Goal: Check status: Check status

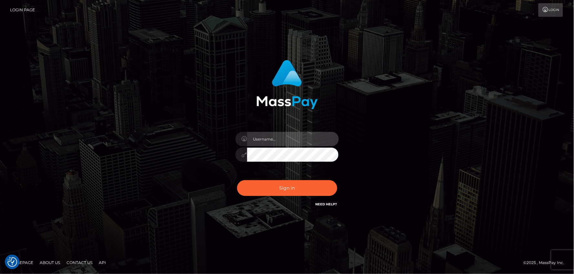
click at [273, 140] on input "text" at bounding box center [293, 139] width 92 height 15
type input "mdem"
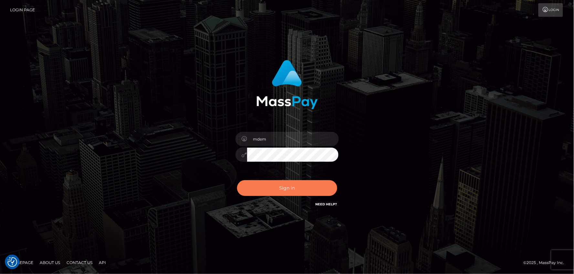
click at [282, 185] on button "Sign in" at bounding box center [287, 188] width 100 height 16
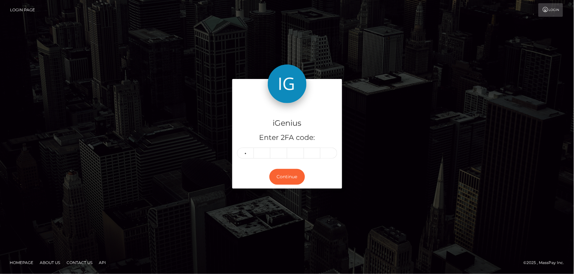
type input "4"
type input "0"
type input "6"
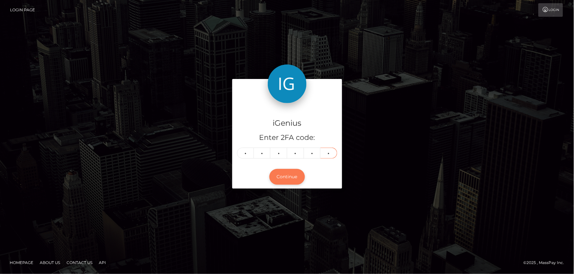
type input "7"
click at [287, 178] on button "Continue" at bounding box center [287, 177] width 36 height 16
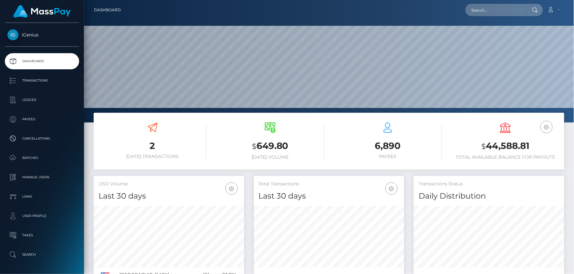
scroll to position [114, 150]
drag, startPoint x: 481, startPoint y: 147, endPoint x: 516, endPoint y: 147, distance: 35.5
click at [528, 142] on h3 "$ 44,588.81" at bounding box center [505, 146] width 108 height 13
copy h3 "$ 44,588.81"
